Goal: Obtain resource: Download file/media

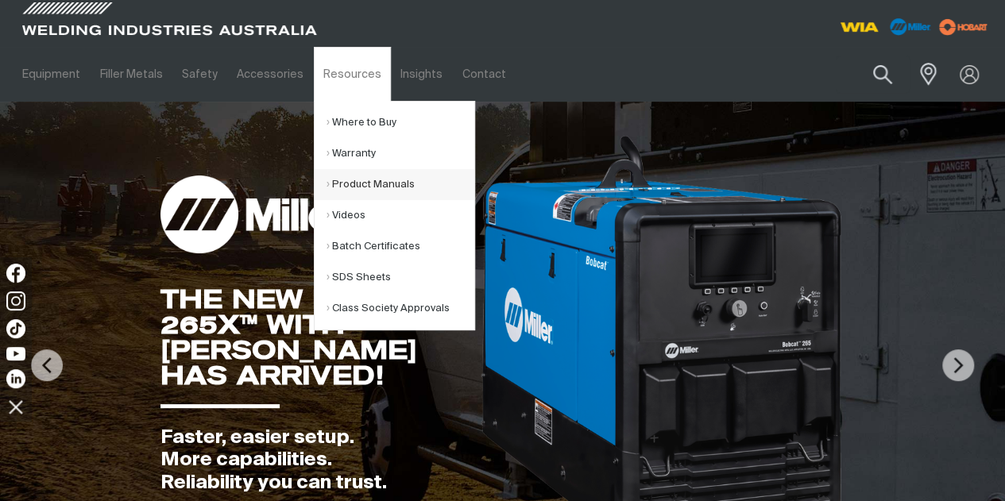
click at [368, 182] on link "Product Manuals" at bounding box center [401, 184] width 148 height 31
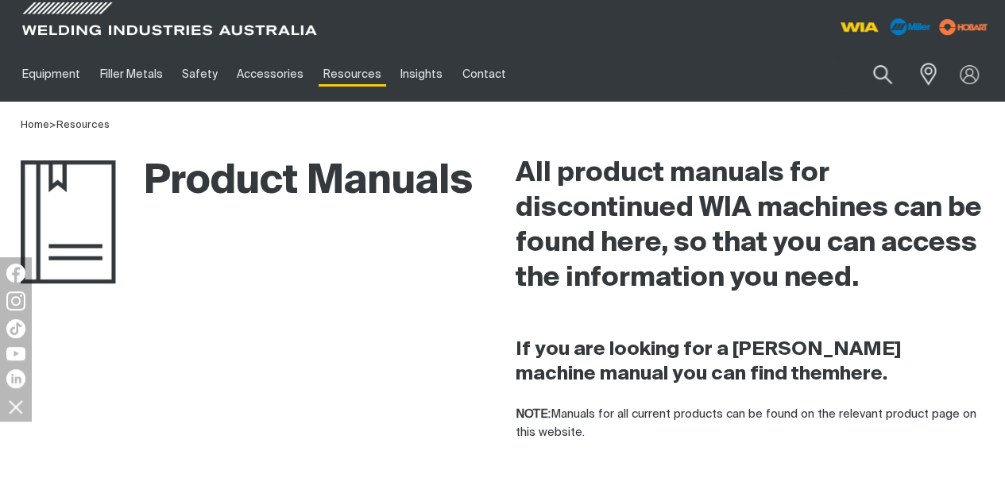
scroll to position [318, 0]
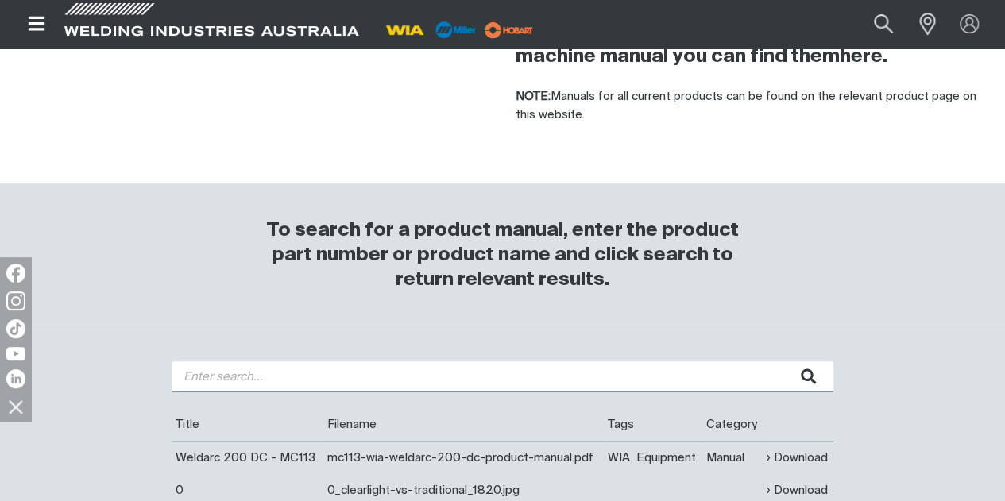
drag, startPoint x: 427, startPoint y: 382, endPoint x: 432, endPoint y: 370, distance: 13.6
click at [428, 381] on input "search" at bounding box center [503, 377] width 662 height 31
click at [784, 362] on button "submit" at bounding box center [809, 377] width 50 height 31
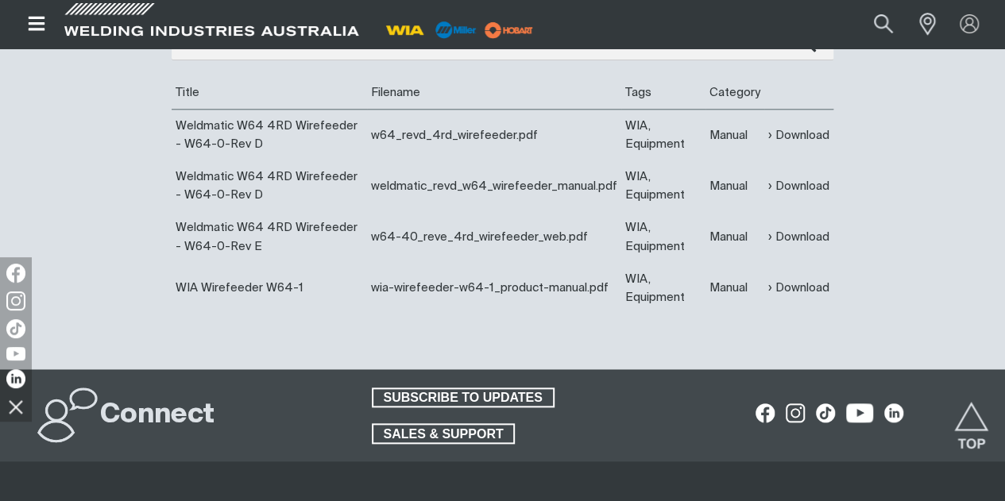
scroll to position [636, 0]
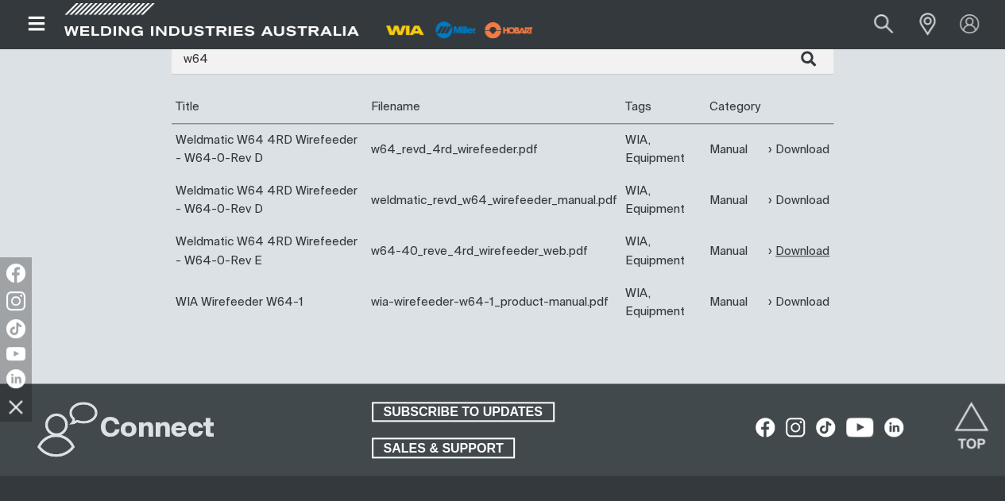
click at [796, 249] on link "Download" at bounding box center [798, 251] width 61 height 18
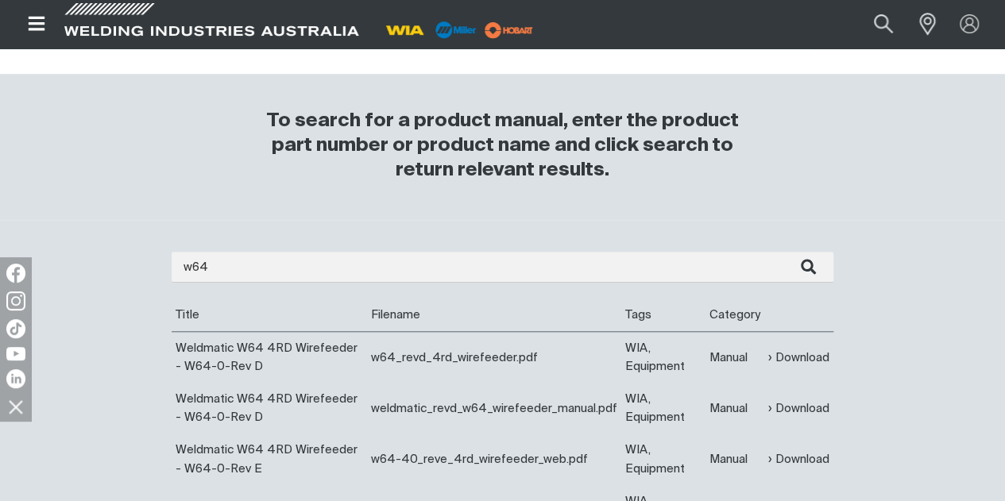
scroll to position [477, 0]
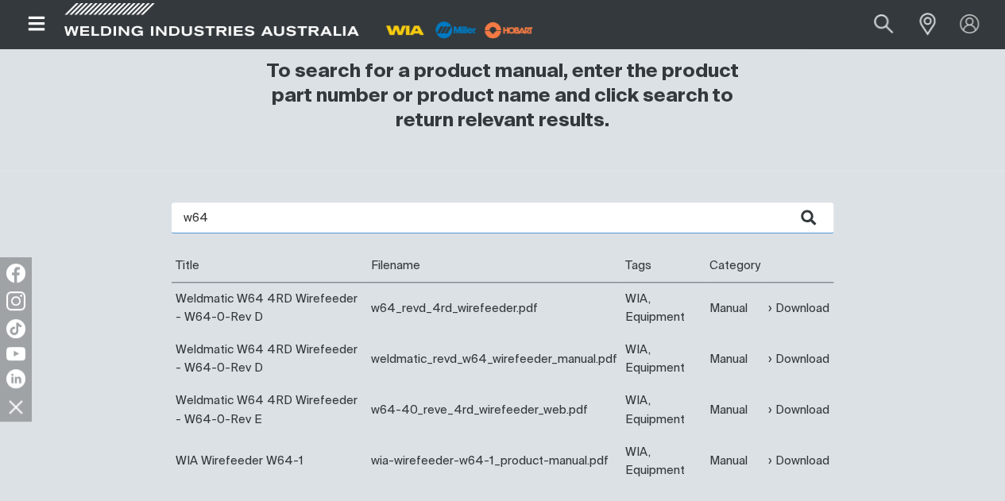
click at [251, 224] on input "w64" at bounding box center [503, 218] width 662 height 31
type input "w66"
click at [784, 203] on button "submit" at bounding box center [809, 218] width 50 height 31
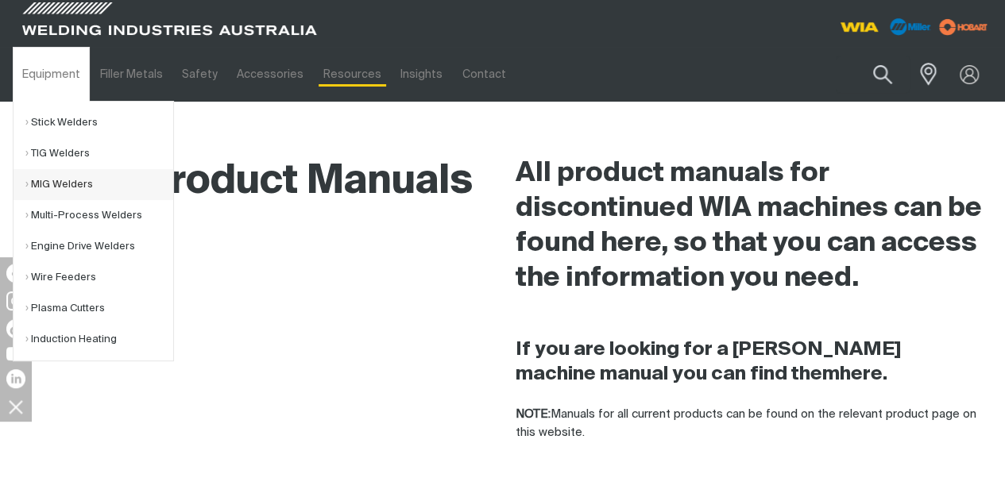
click at [73, 177] on link "MIG Welders" at bounding box center [99, 184] width 148 height 31
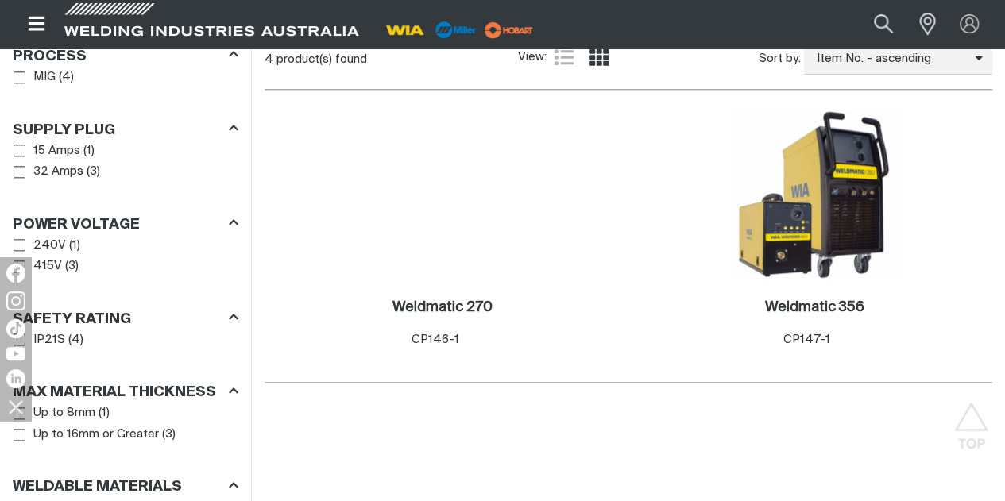
scroll to position [874, 0]
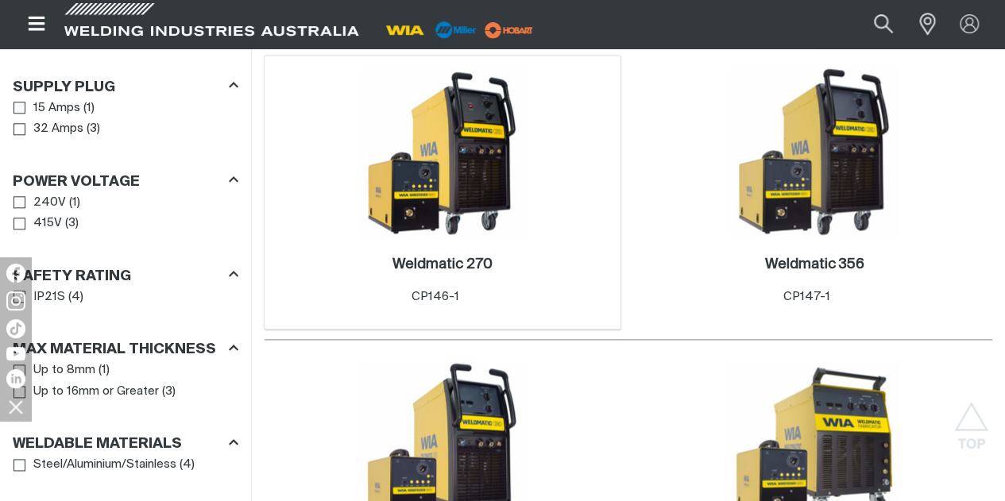
click at [358, 224] on img at bounding box center [443, 153] width 170 height 170
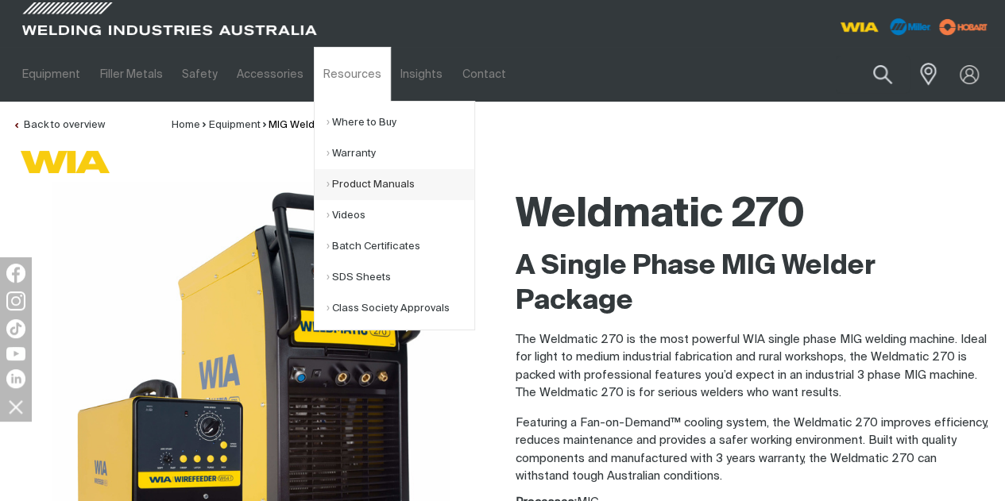
click at [353, 186] on link "Product Manuals" at bounding box center [401, 184] width 148 height 31
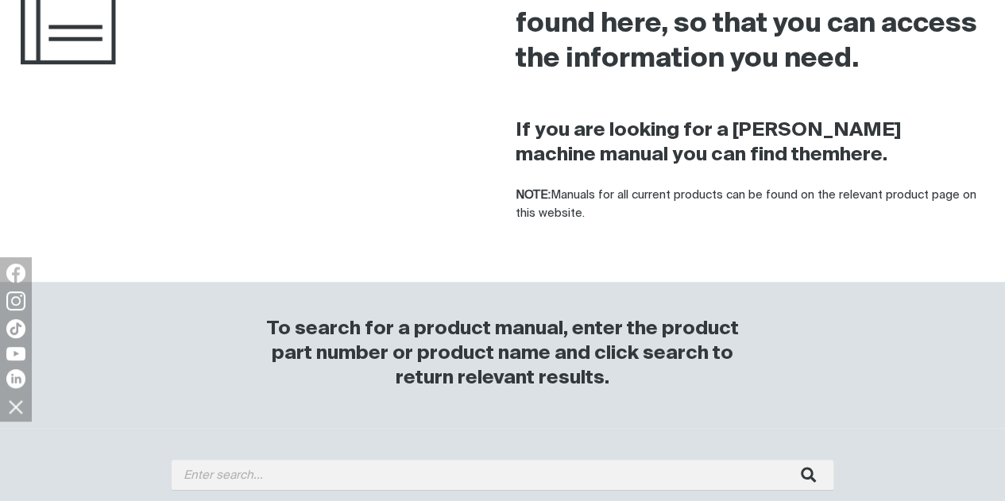
scroll to position [318, 0]
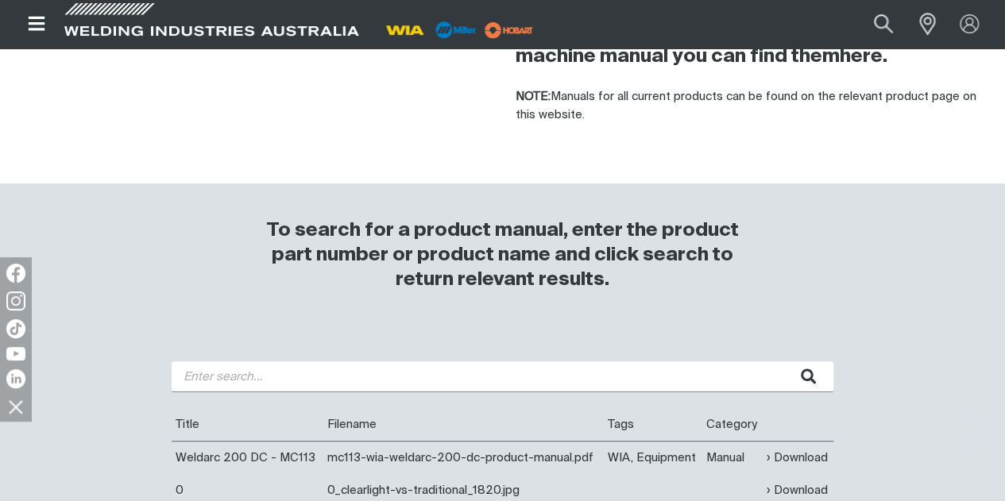
click at [278, 381] on input "search" at bounding box center [503, 377] width 662 height 31
type input "w66"
click at [784, 362] on button "submit" at bounding box center [809, 377] width 50 height 31
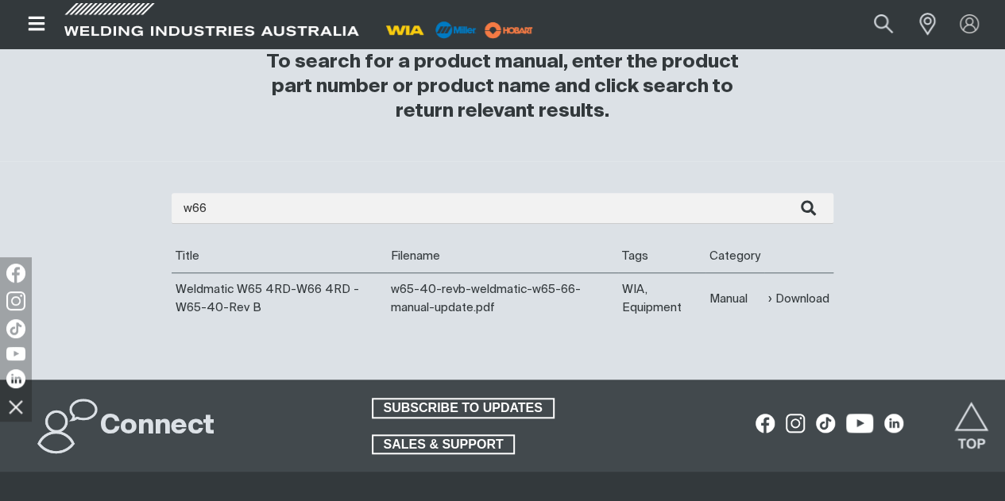
scroll to position [477, 0]
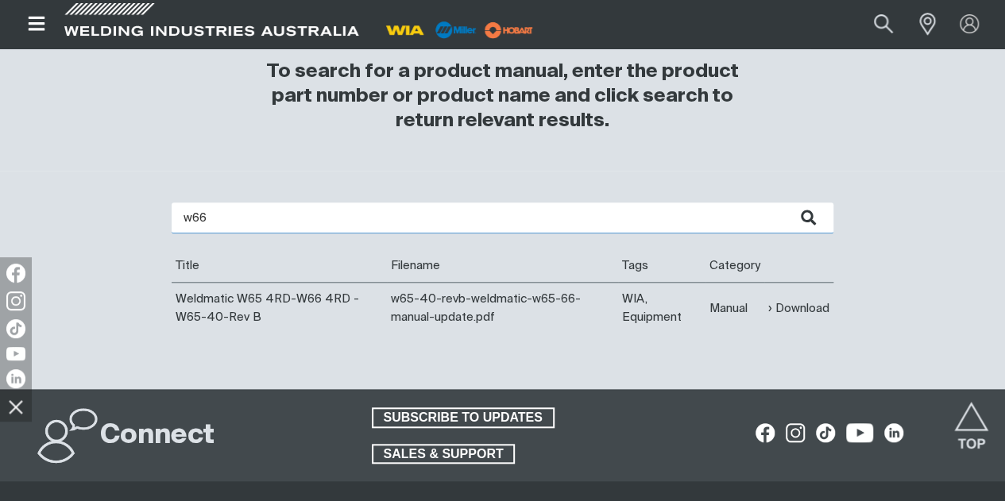
click at [238, 227] on input "w66" at bounding box center [503, 218] width 662 height 31
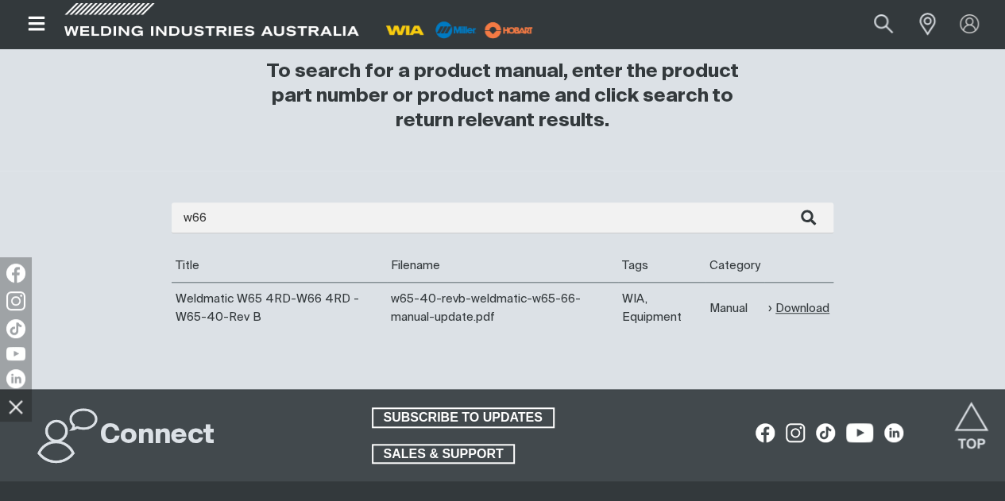
click at [792, 304] on link "Download" at bounding box center [798, 309] width 61 height 18
